Goal: Information Seeking & Learning: Find specific fact

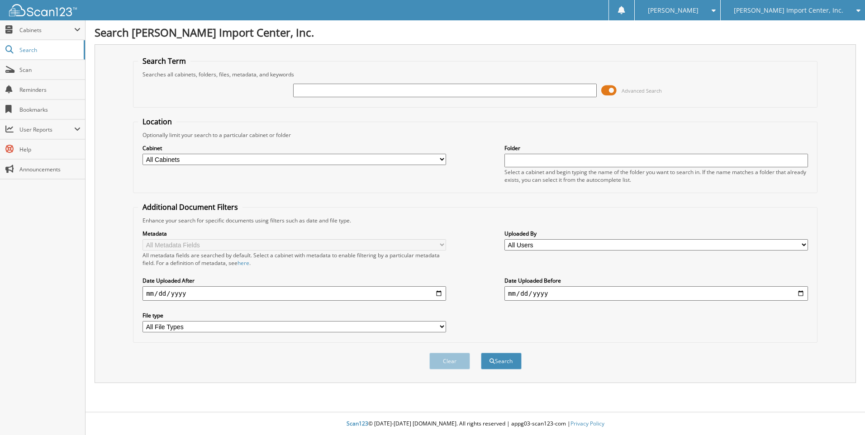
click at [401, 94] on input "text" at bounding box center [445, 91] width 304 height 14
click at [406, 92] on input "K25959B" at bounding box center [445, 91] width 304 height 14
type input "K25959B"
click at [509, 362] on button "Search" at bounding box center [501, 361] width 41 height 17
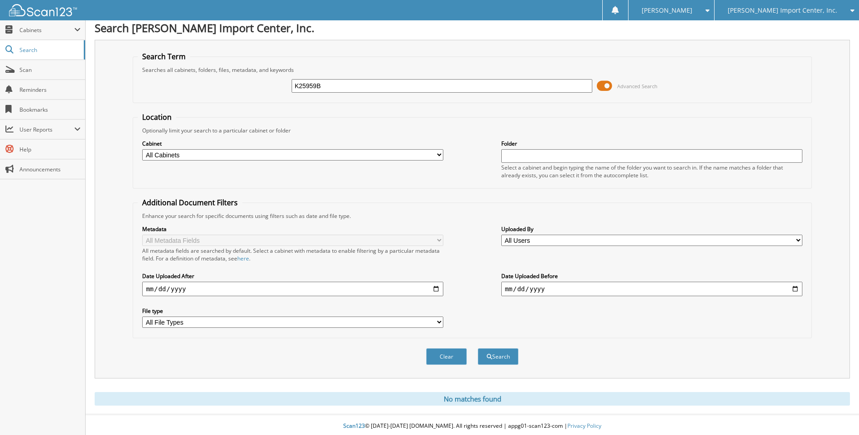
scroll to position [7, 0]
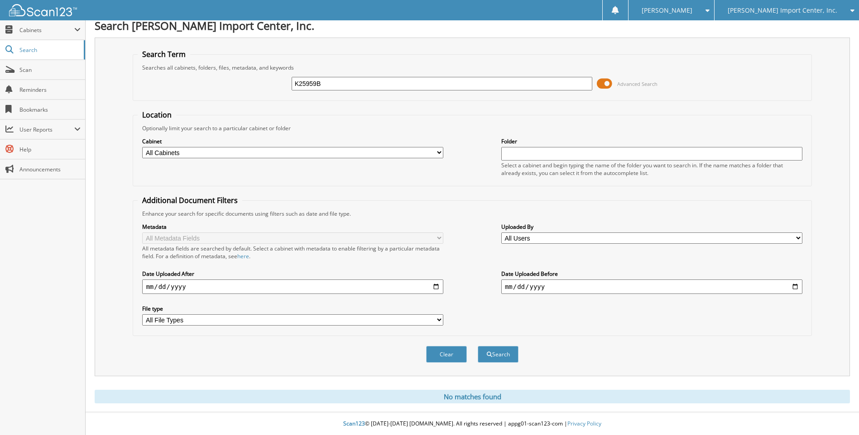
click at [335, 81] on input "K25959B" at bounding box center [441, 84] width 301 height 14
type input "K25959"
click at [511, 355] on button "Search" at bounding box center [498, 354] width 41 height 17
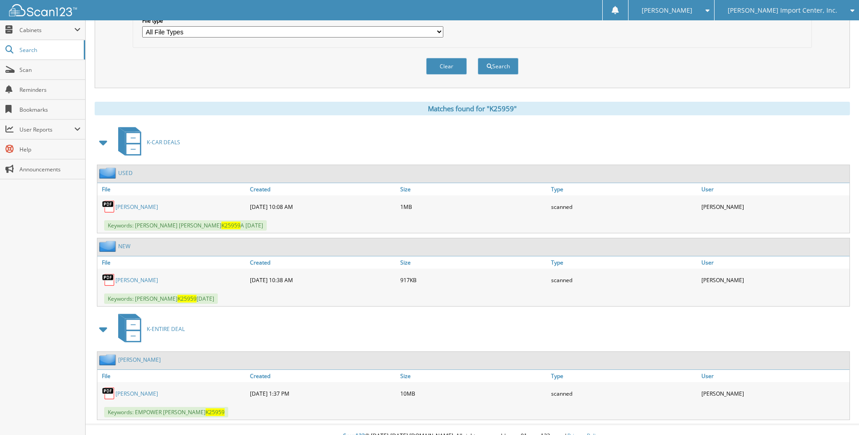
scroll to position [308, 0]
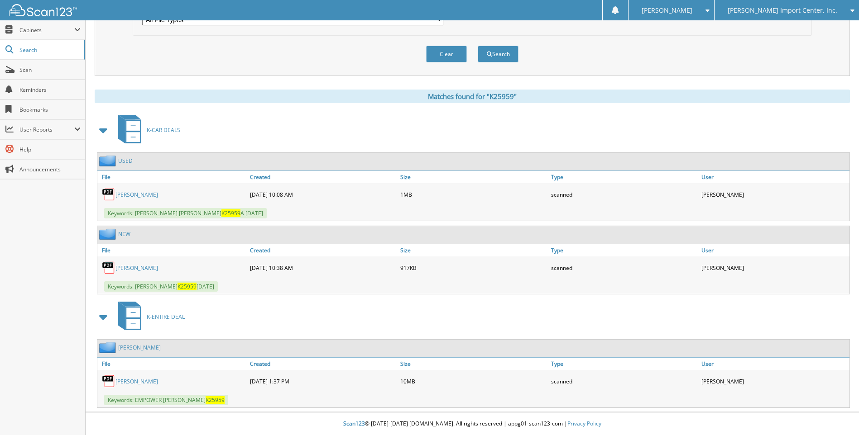
click at [240, 215] on span "K25959" at bounding box center [230, 214] width 19 height 8
drag, startPoint x: 250, startPoint y: 211, endPoint x: 262, endPoint y: 213, distance: 11.9
click at [262, 213] on span "Keywords: THOMAS, KEVIN D CARPENTIERI, KIMBERLY D K25959 A 08/13/2025" at bounding box center [185, 213] width 162 height 10
click at [240, 213] on span "K25959" at bounding box center [230, 214] width 19 height 8
click at [149, 192] on link "THOMAS, KEVIN D" at bounding box center [136, 195] width 43 height 8
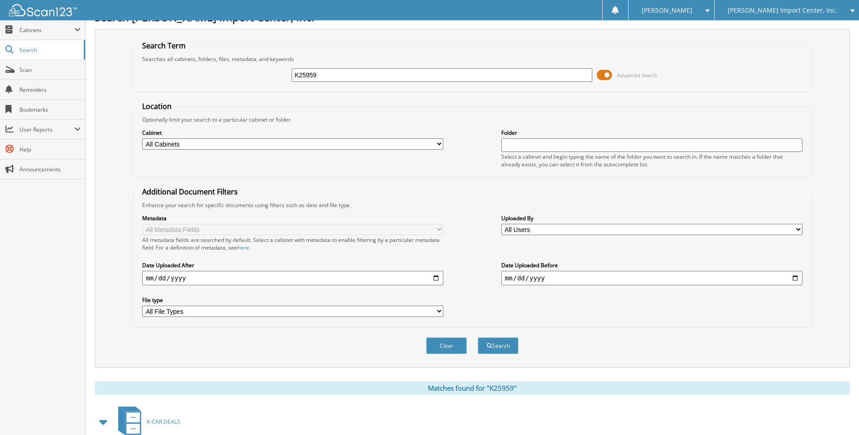
scroll to position [0, 0]
